Goal: Task Accomplishment & Management: Manage account settings

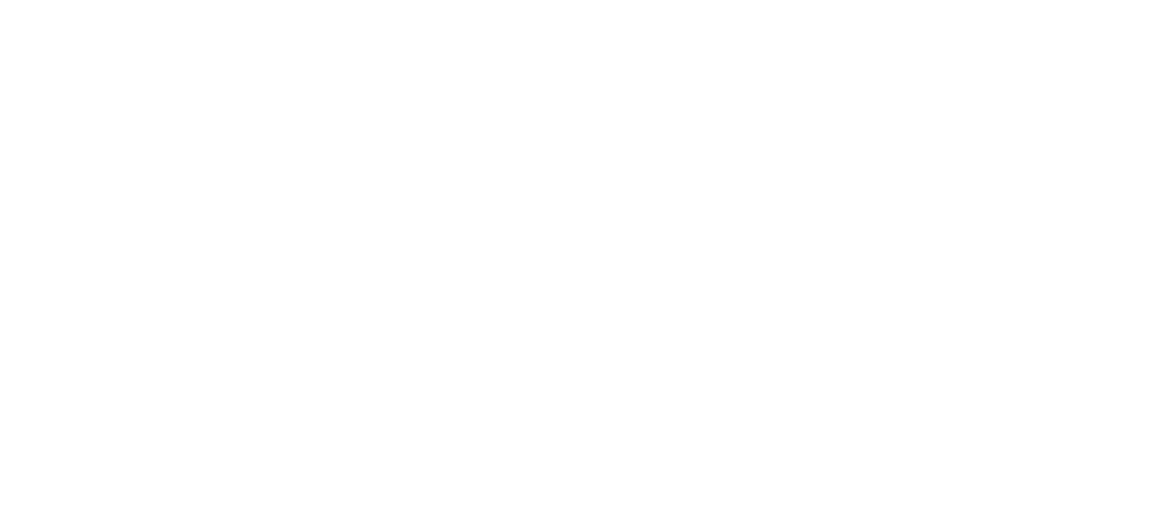
drag, startPoint x: 0, startPoint y: 0, endPoint x: 1127, endPoint y: 30, distance: 1127.6
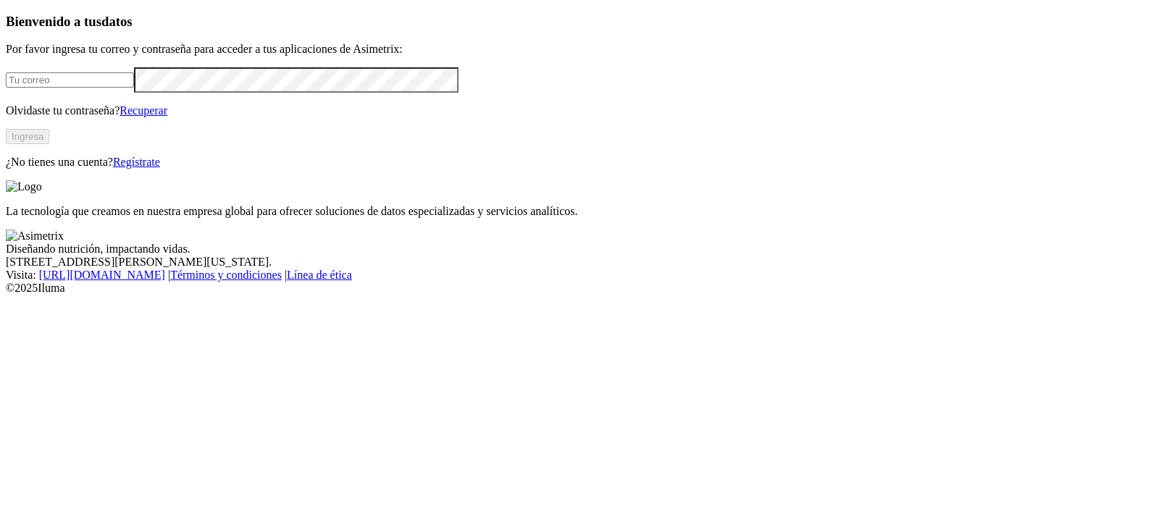
type input "[PERSON_NAME][EMAIL_ADDRESS][PERSON_NAME][DOMAIN_NAME]"
click at [134, 88] on input "[PERSON_NAME][EMAIL_ADDRESS][PERSON_NAME][DOMAIN_NAME]" at bounding box center [70, 79] width 128 height 15
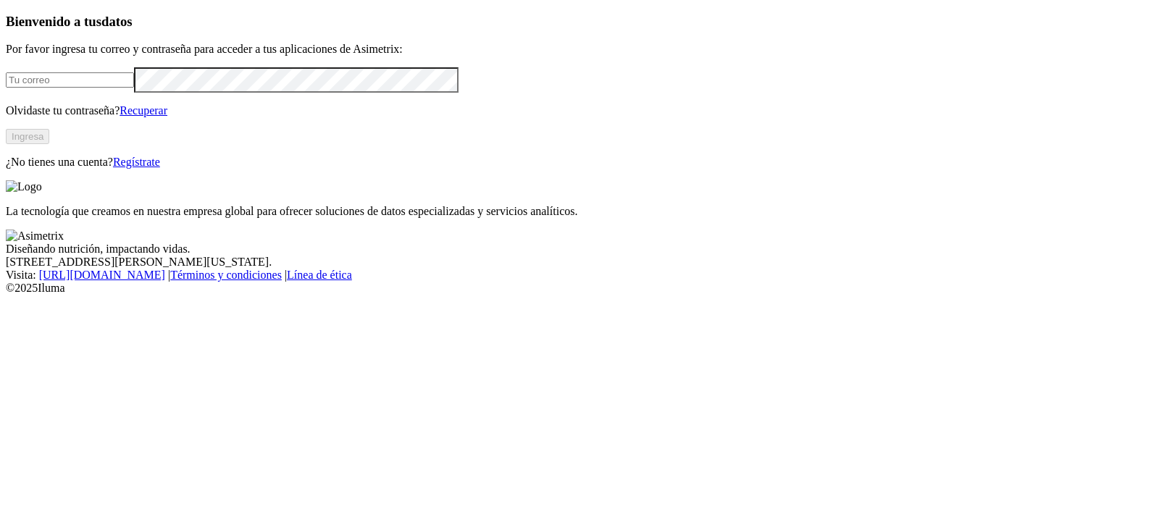
paste input "[EMAIL_ADDRESS][DOMAIN_NAME]"
click at [6, 169] on div "Bienvenido a tus datos Por favor ingresa tu correo y contraseña para acceder a …" at bounding box center [580, 91] width 1148 height 155
click input "submit" at bounding box center [0, 0] width 0 height 0
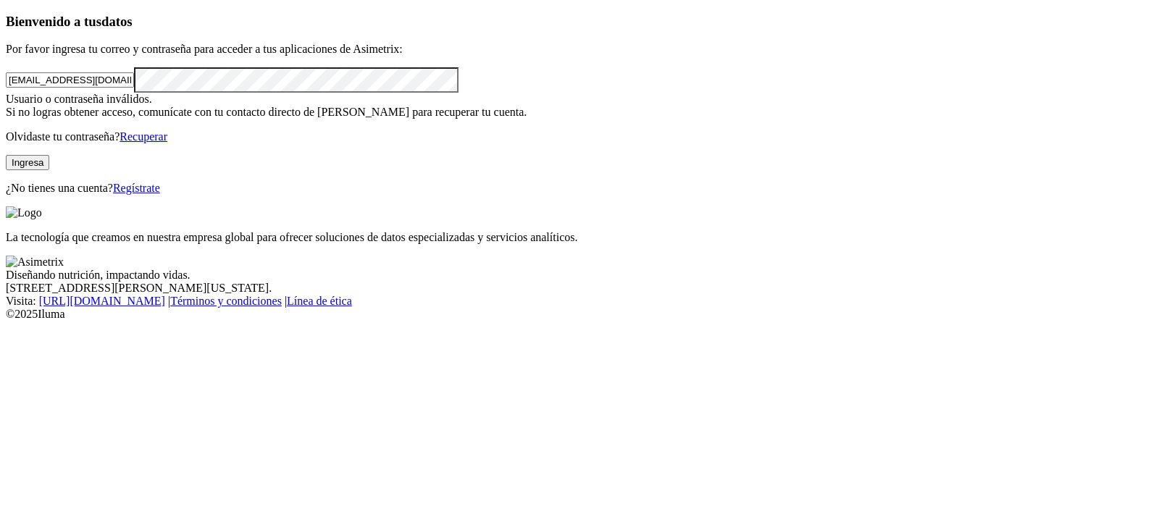
click at [49, 170] on button "Ingresa" at bounding box center [27, 162] width 43 height 15
click at [134, 88] on input "[EMAIL_ADDRESS][DOMAIN_NAME]" at bounding box center [70, 79] width 128 height 15
type input "[EMAIL_ADDRESS][DOMAIN_NAME]"
click input "submit" at bounding box center [0, 0] width 0 height 0
